Goal: Task Accomplishment & Management: Use online tool/utility

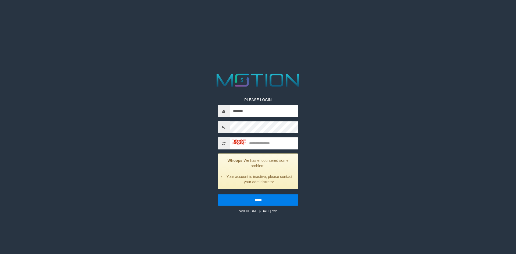
type input "*******"
type input "****"
click at [218, 194] on input "*****" at bounding box center [258, 199] width 81 height 11
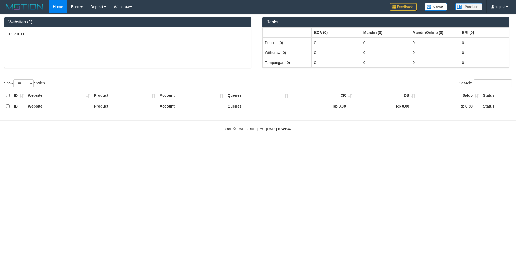
select select "***"
